Goal: Task Accomplishment & Management: Use online tool/utility

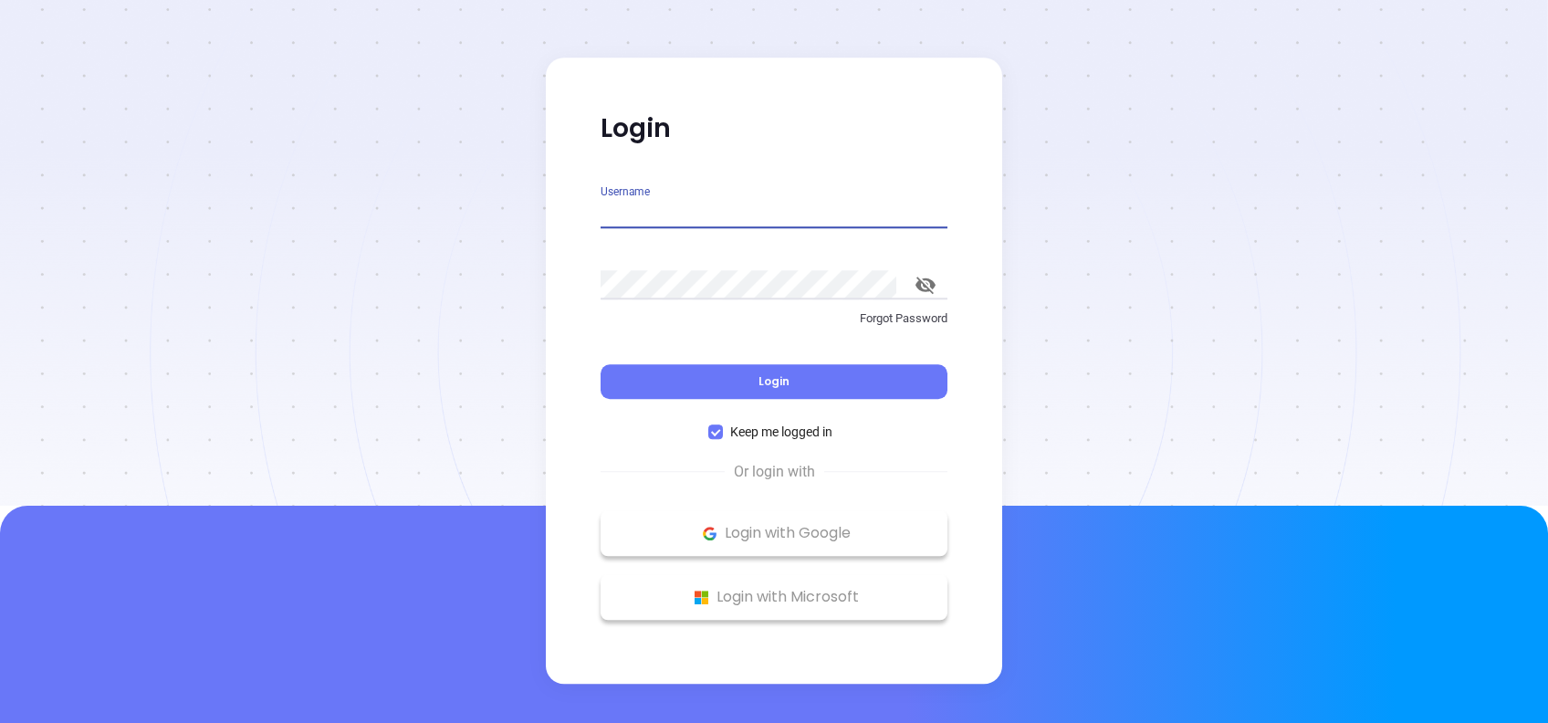
click at [730, 204] on input "Username" at bounding box center [774, 213] width 347 height 29
type input "[PERSON_NAME][EMAIL_ADDRESS][DOMAIN_NAME]"
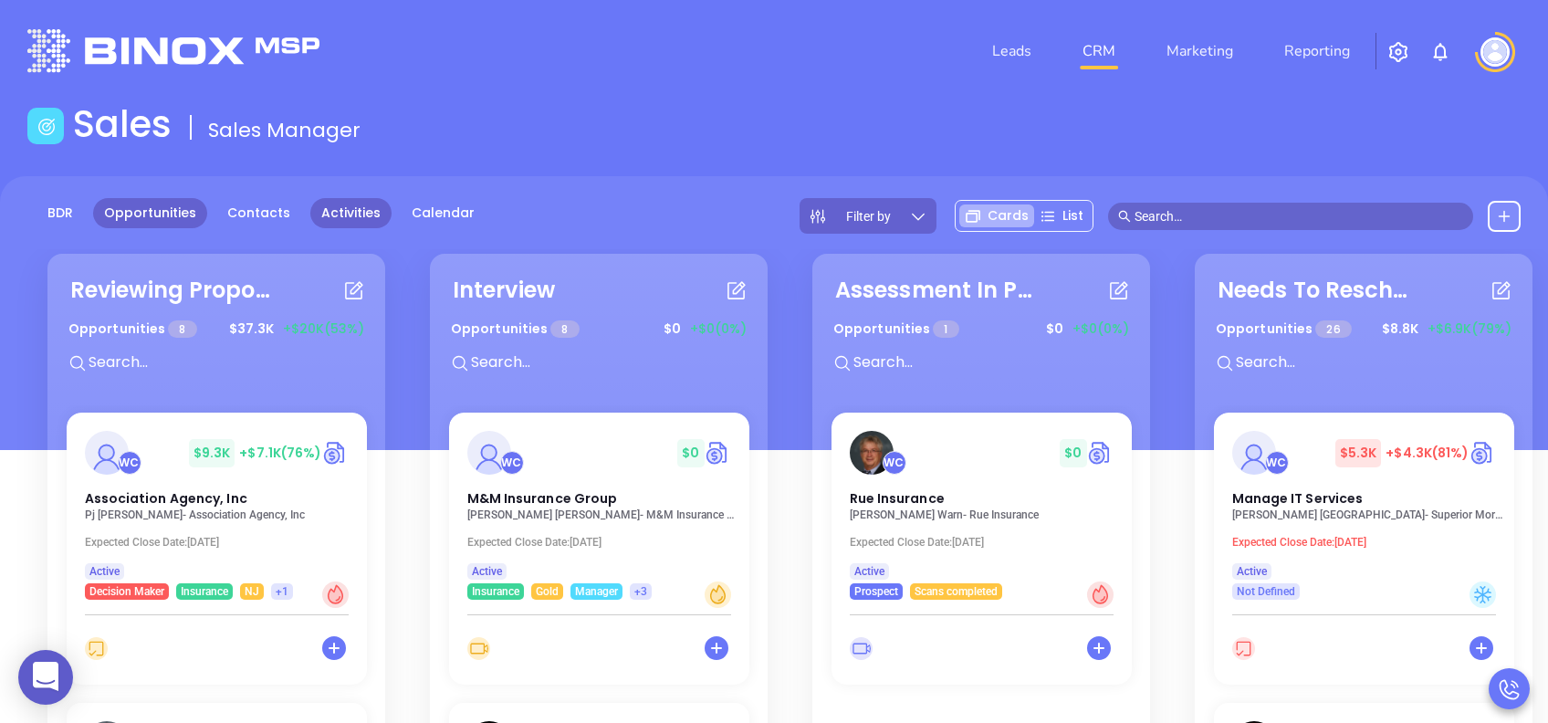
click at [336, 215] on link "Activities" at bounding box center [350, 213] width 81 height 30
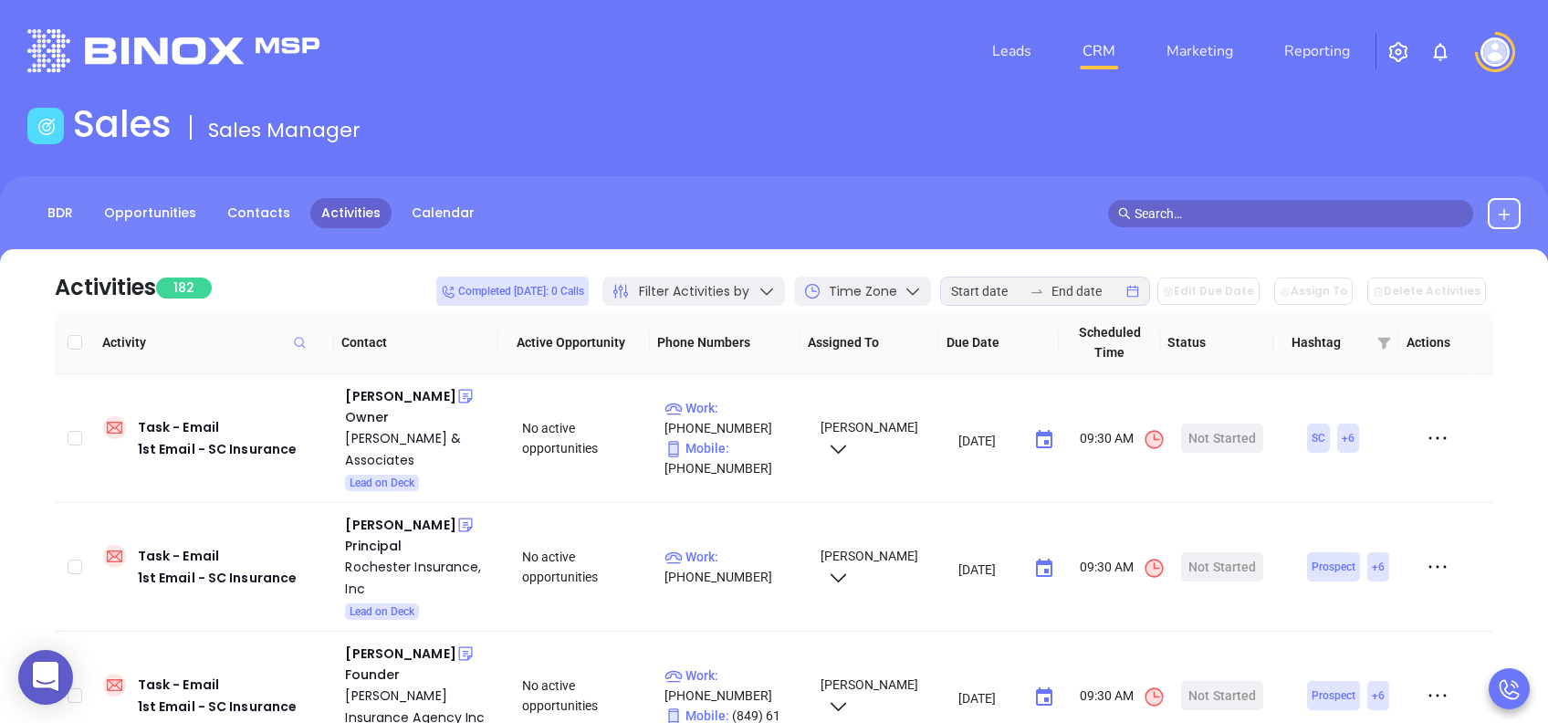
click at [744, 292] on span "Filter Activities by" at bounding box center [694, 291] width 110 height 19
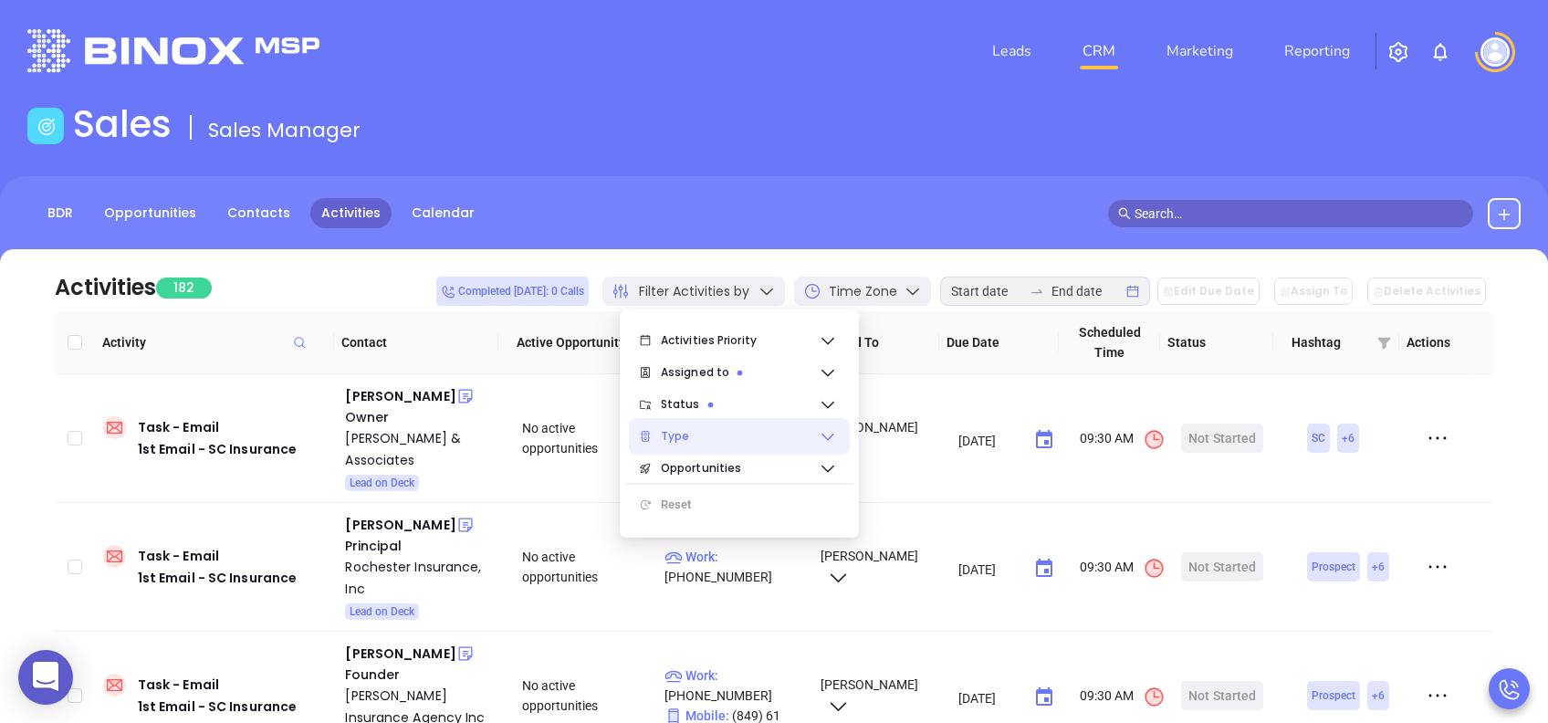
click at [716, 418] on span "Type" at bounding box center [740, 436] width 158 height 37
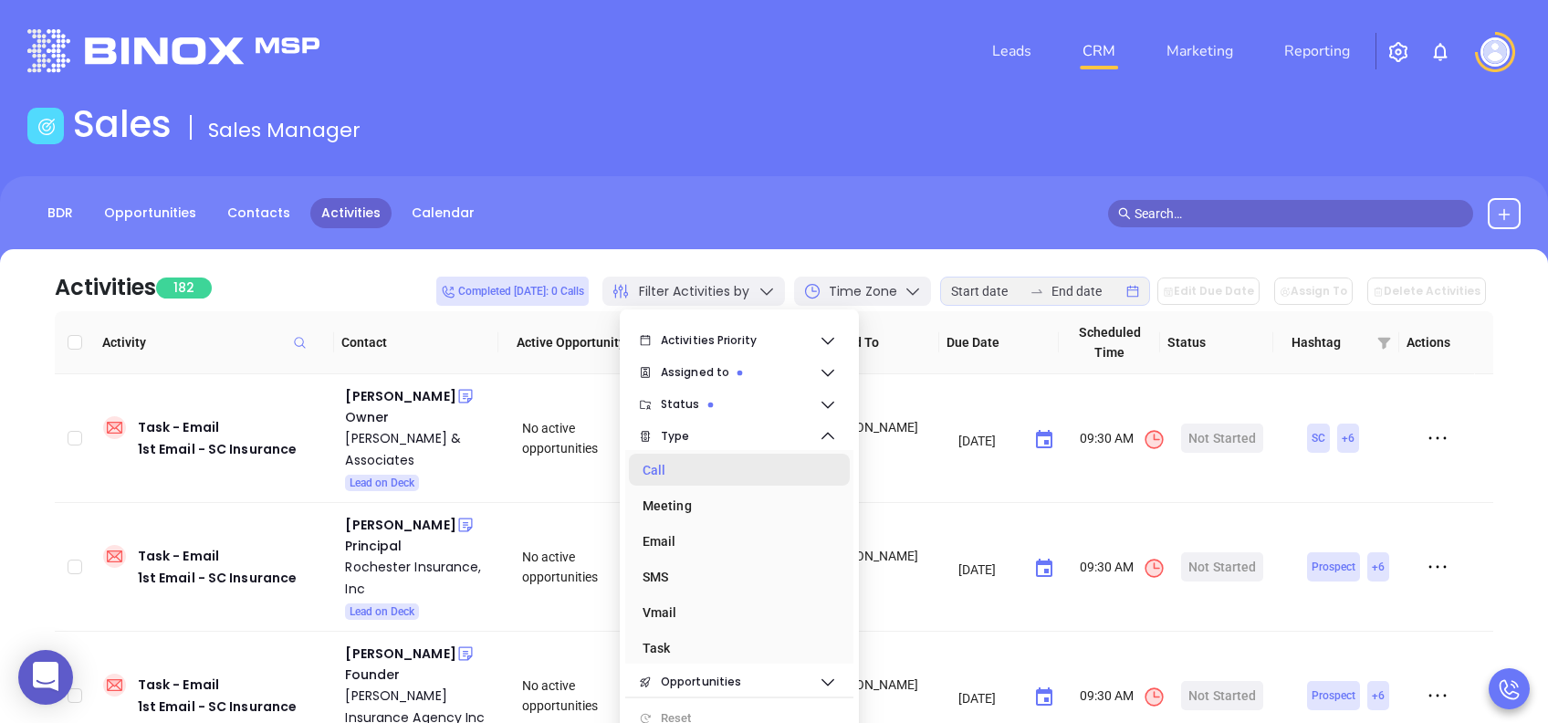
click at [694, 469] on div "Call" at bounding box center [734, 470] width 183 height 37
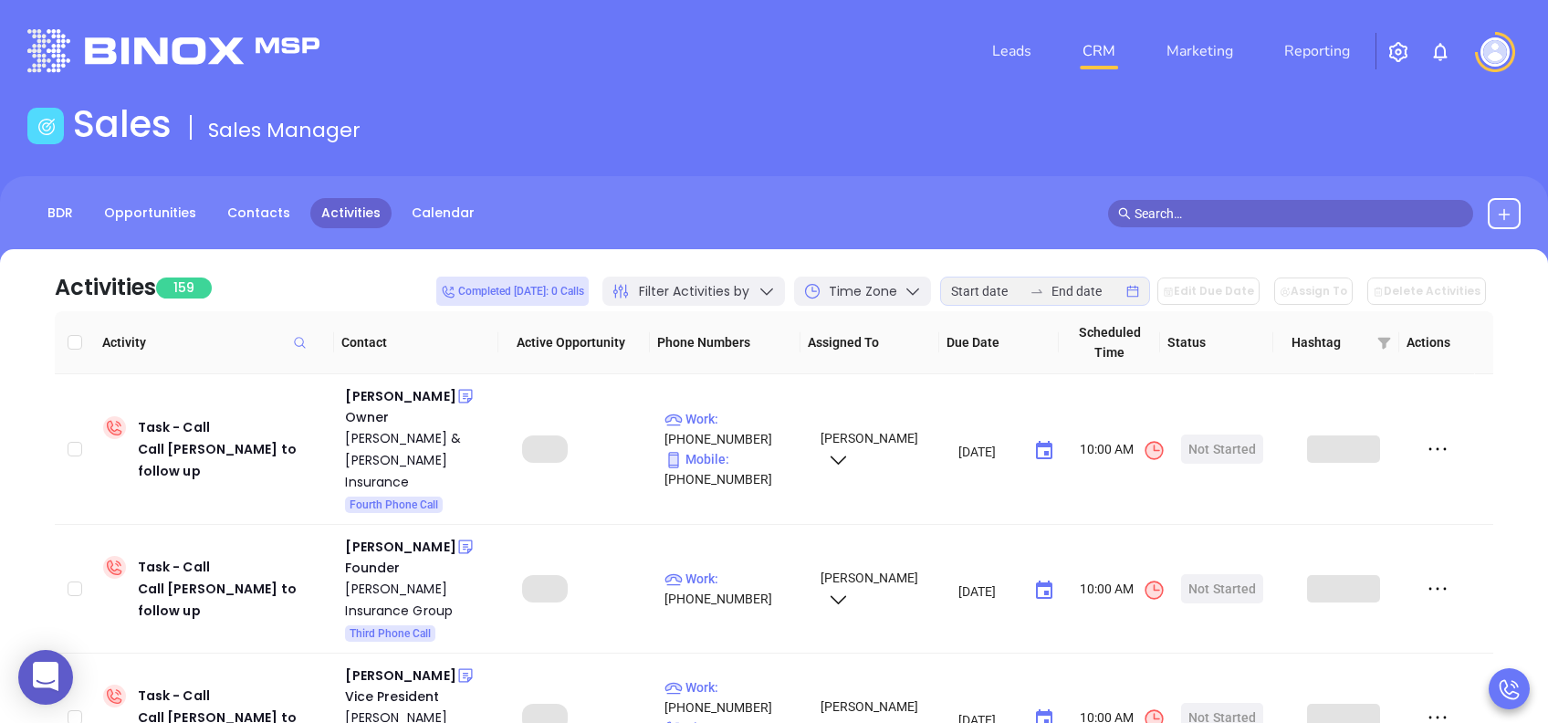
click at [420, 278] on div "Activities 159 Completed [DATE]: 0 Calls Filter Activities by Time Zone Edit Du…" at bounding box center [774, 280] width 1439 height 62
click at [1040, 302] on div at bounding box center [1045, 291] width 210 height 29
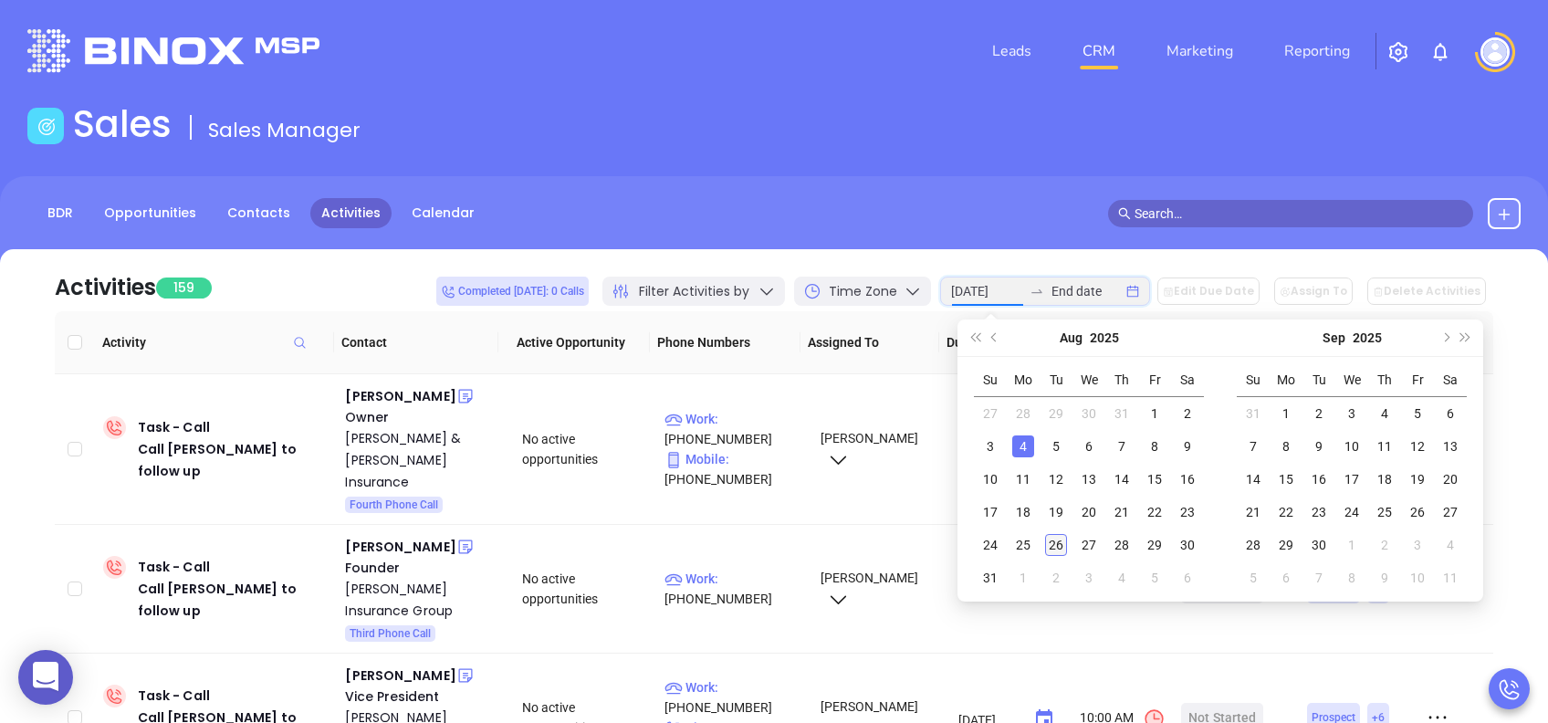
type input "[DATE]"
click at [1056, 542] on div "26" at bounding box center [1056, 545] width 22 height 22
type input "[DATE]"
